Goal: Task Accomplishment & Management: Manage account settings

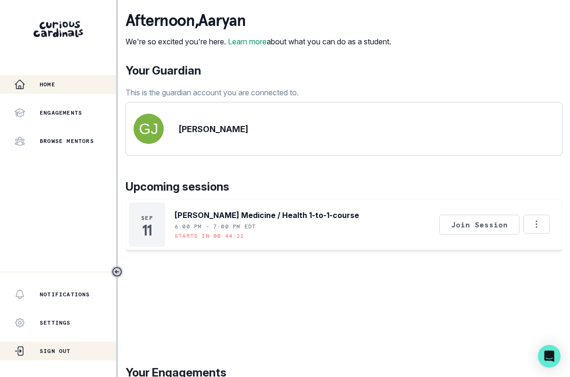
click at [44, 352] on p "Sign Out" at bounding box center [55, 352] width 31 height 8
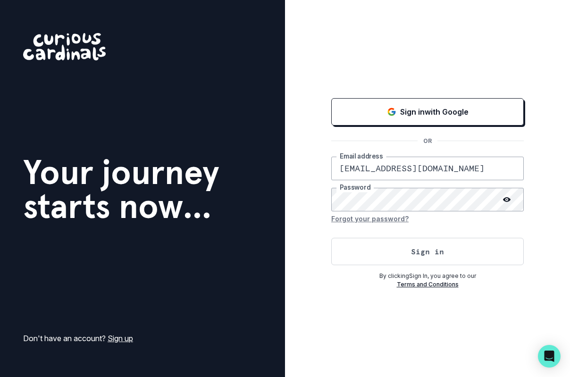
click at [507, 198] on icon at bounding box center [507, 200] width 8 height 8
click at [467, 251] on button "Sign in" at bounding box center [427, 251] width 193 height 27
